Goal: Check status: Check status

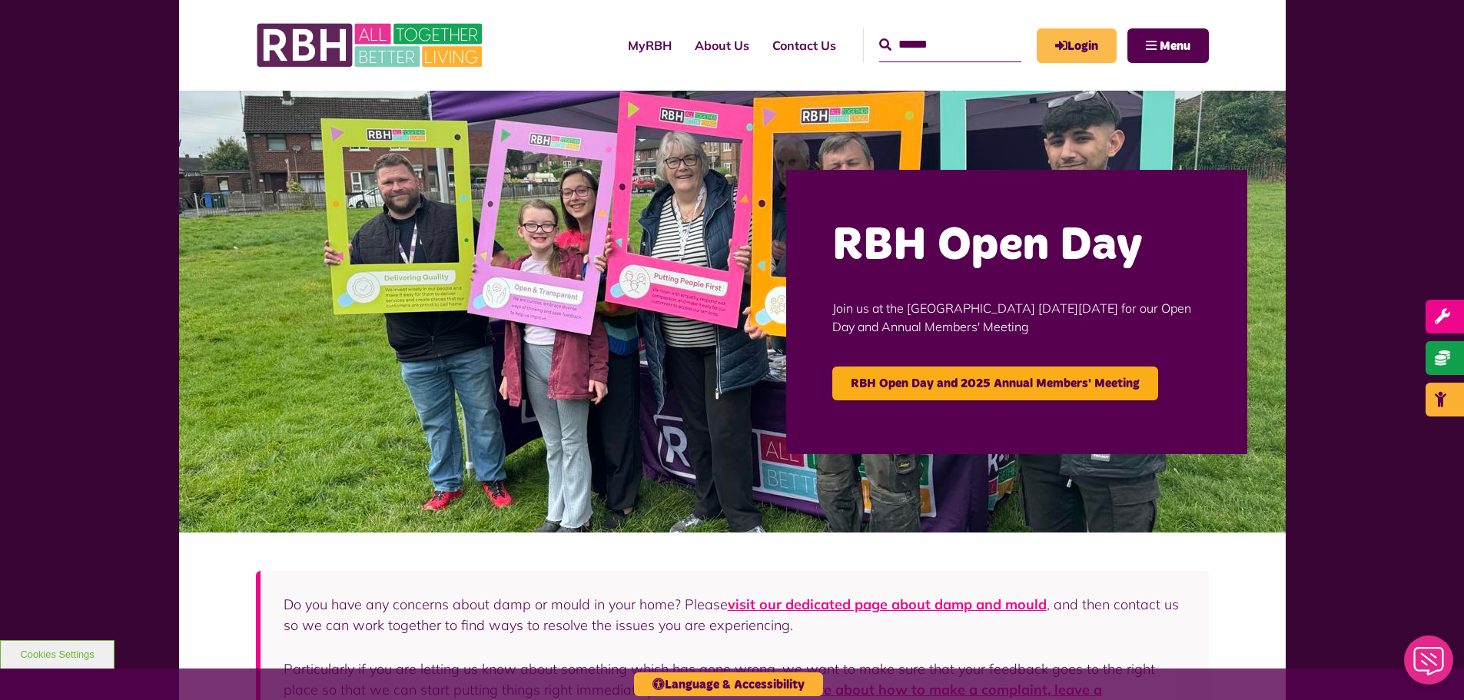
click at [1079, 39] on link "Login" at bounding box center [1077, 45] width 80 height 35
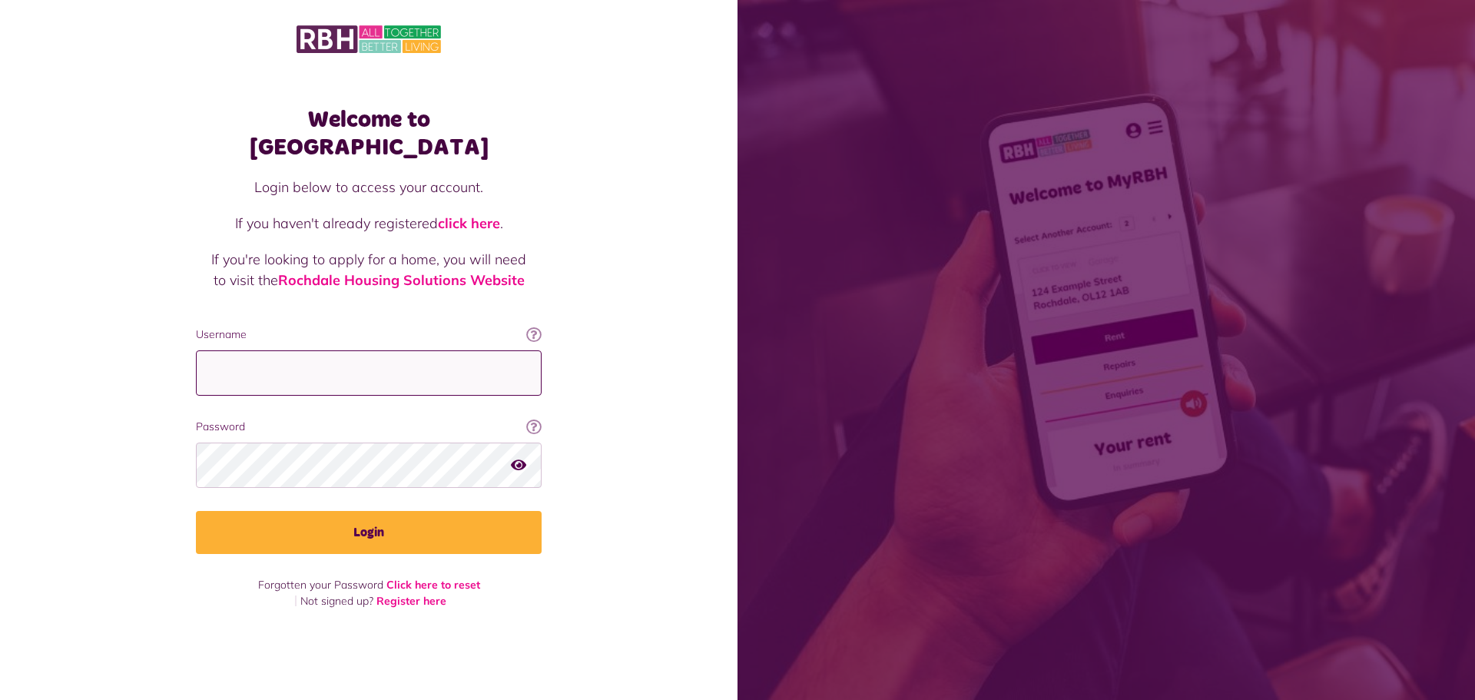
drag, startPoint x: 338, startPoint y: 360, endPoint x: 341, endPoint y: 371, distance: 11.2
click at [338, 360] on input "Username" at bounding box center [369, 372] width 346 height 45
type input "**********"
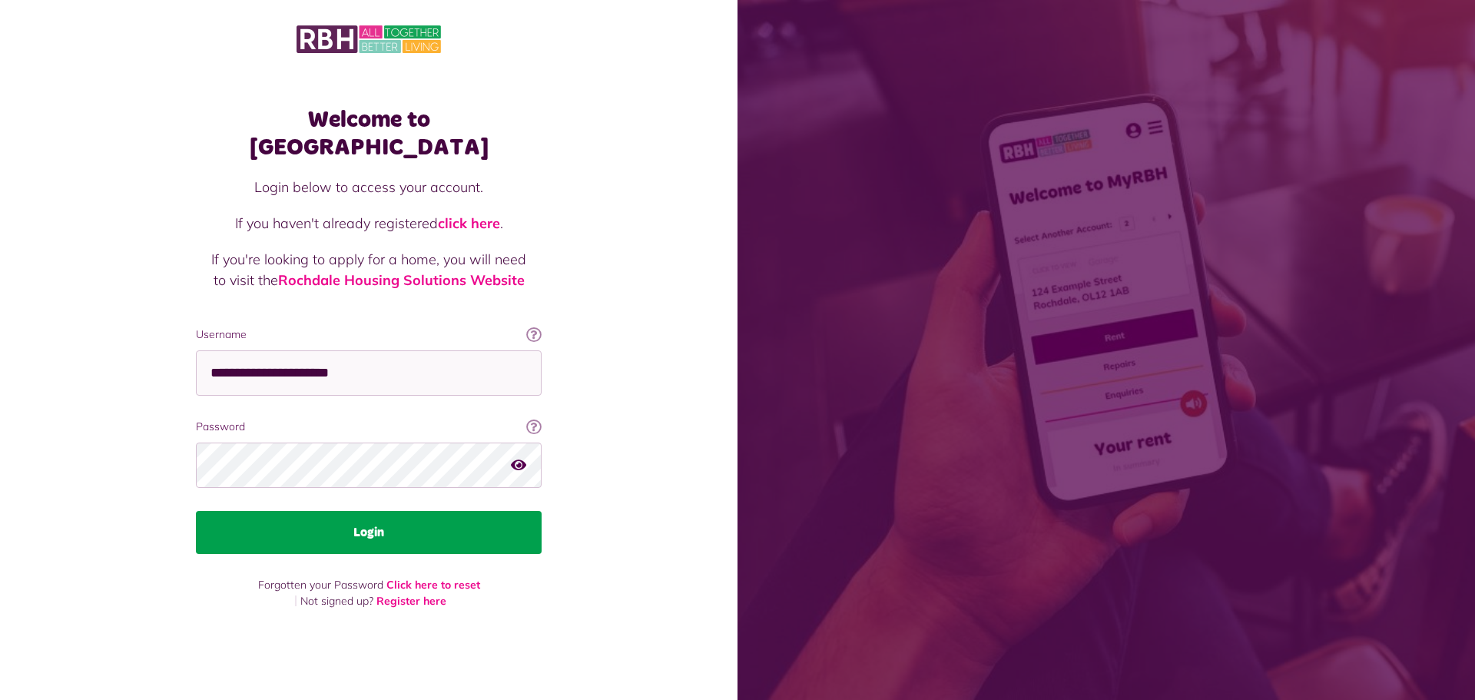
click at [353, 517] on button "Login" at bounding box center [369, 532] width 346 height 43
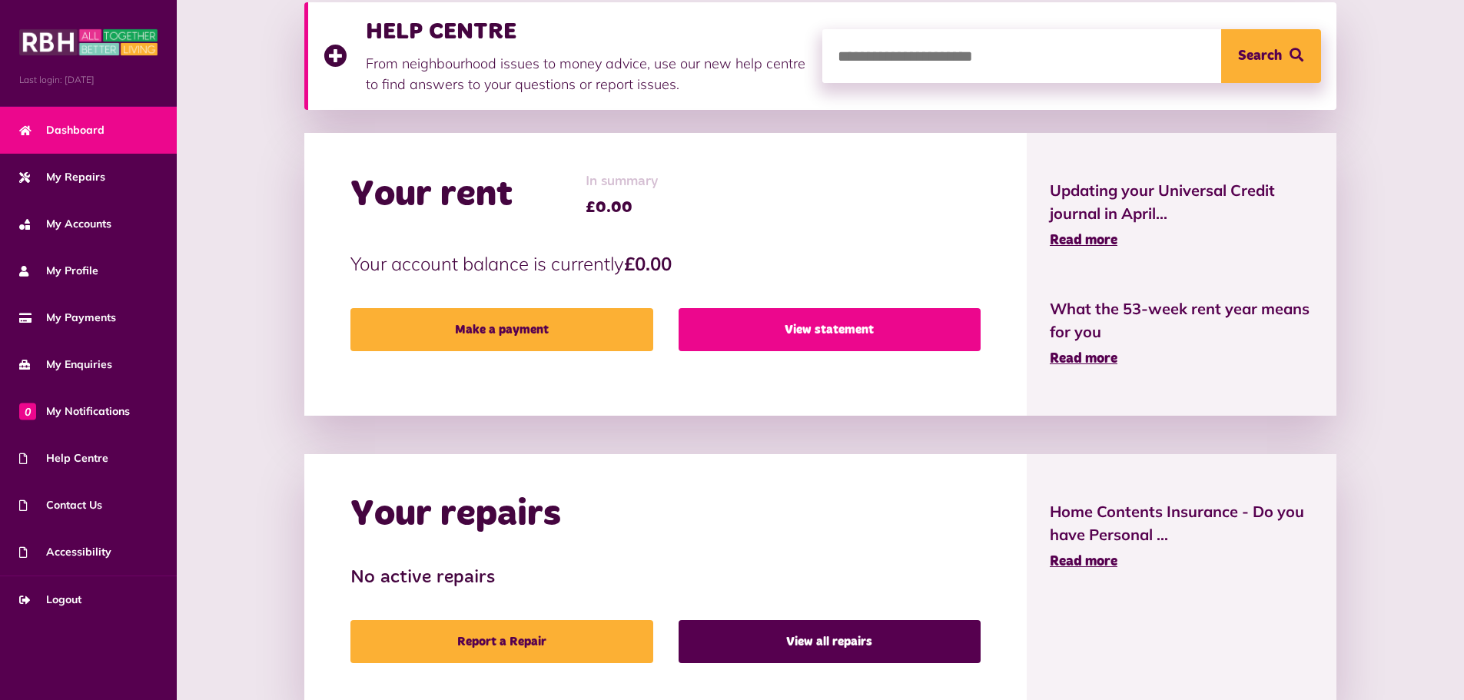
scroll to position [307, 0]
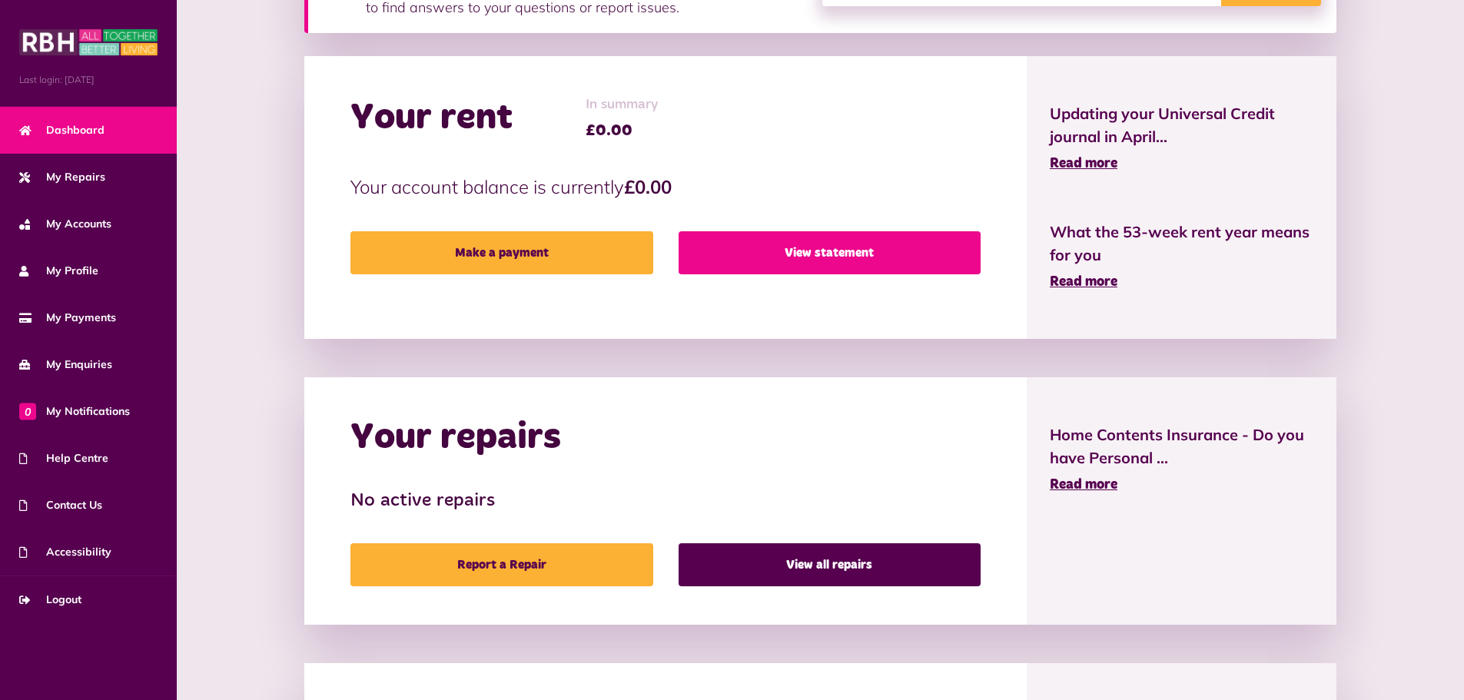
click at [791, 245] on link "View statement" at bounding box center [830, 252] width 302 height 43
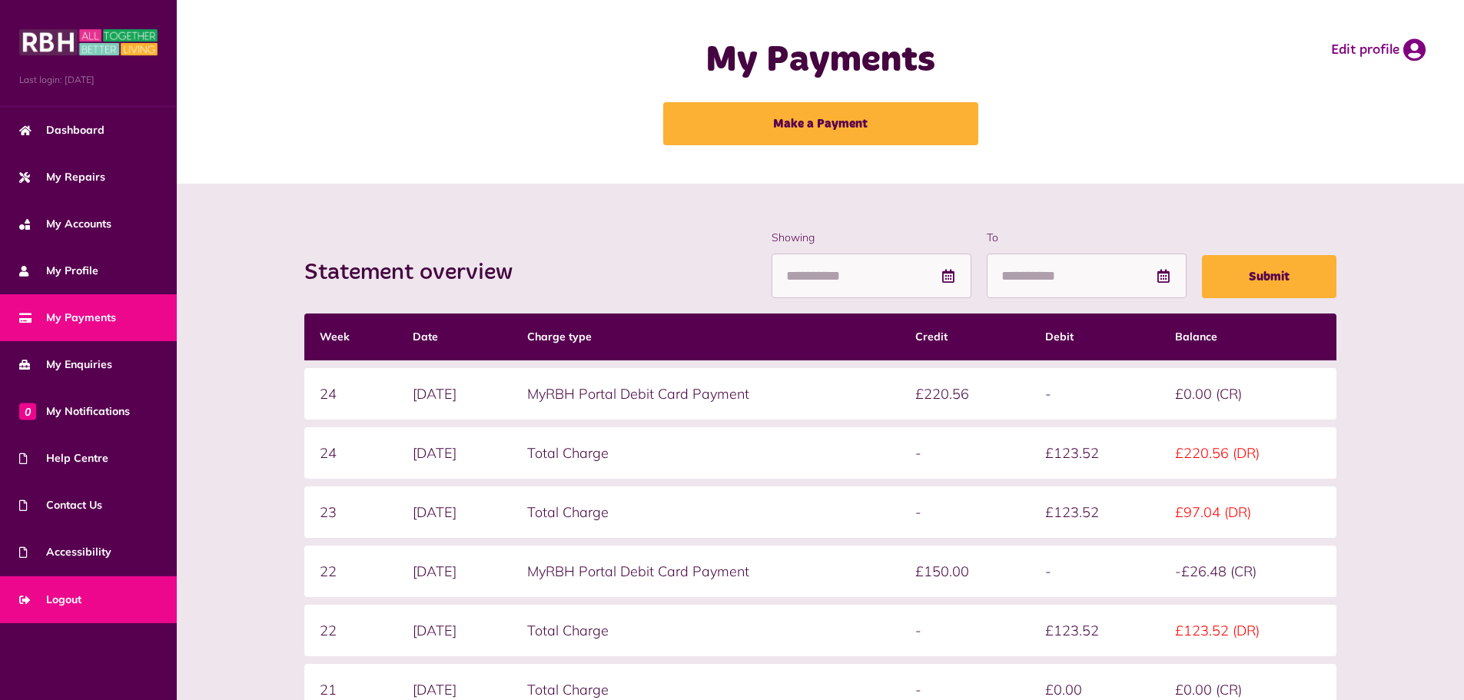
click at [58, 599] on span "Logout" at bounding box center [50, 600] width 62 height 16
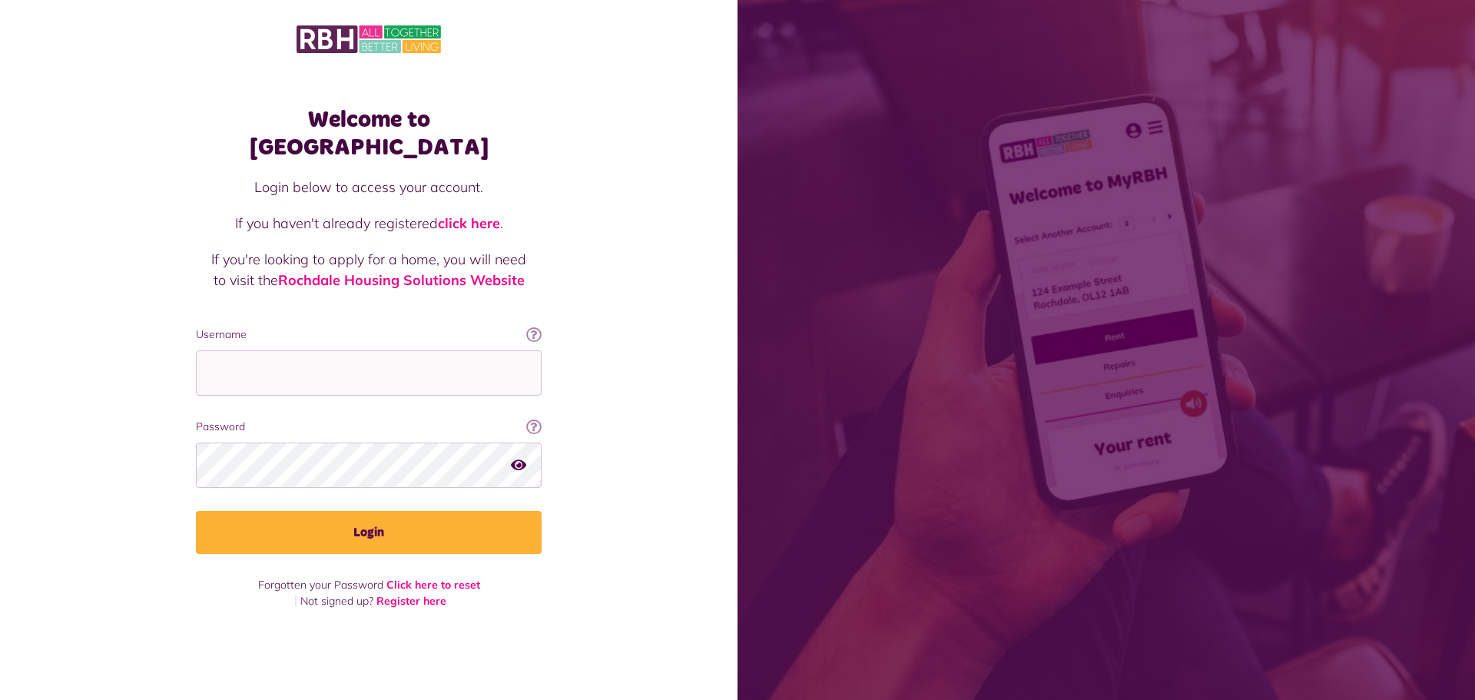
drag, startPoint x: 473, startPoint y: 4, endPoint x: 201, endPoint y: 58, distance: 277.3
click at [201, 58] on div at bounding box center [369, 39] width 738 height 78
